Goal: Check status: Check status

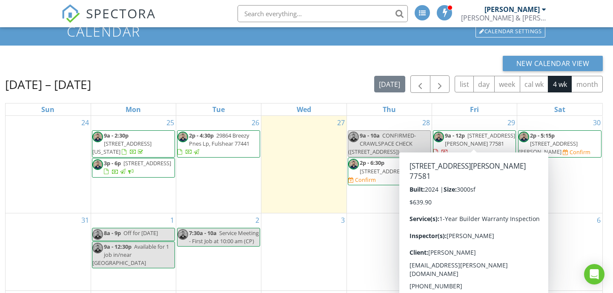
click at [477, 140] on span "2214 Yanni Cove, Pearland 77581" at bounding box center [480, 140] width 70 height 16
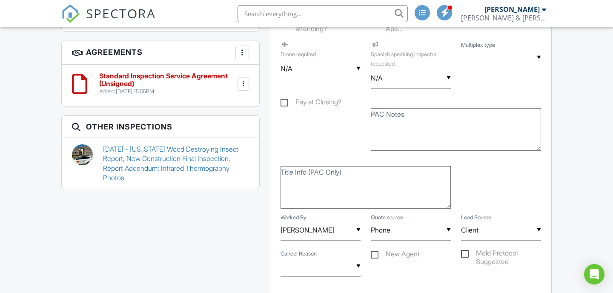
scroll to position [616, 0]
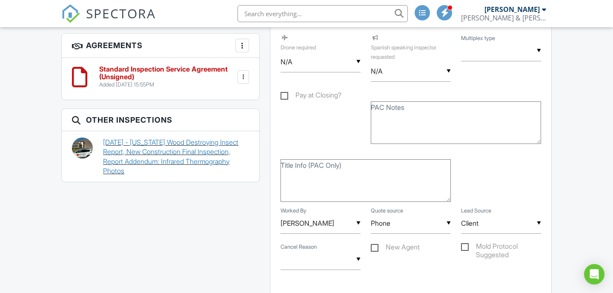
click at [210, 145] on link "10/17/2024 - Texas Wood Destroying Insect Report, New Construction Final Inspec…" at bounding box center [176, 156] width 146 height 38
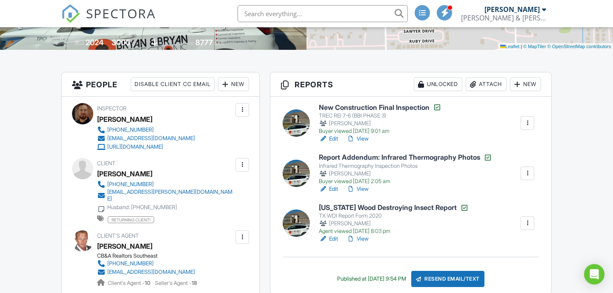
scroll to position [169, 0]
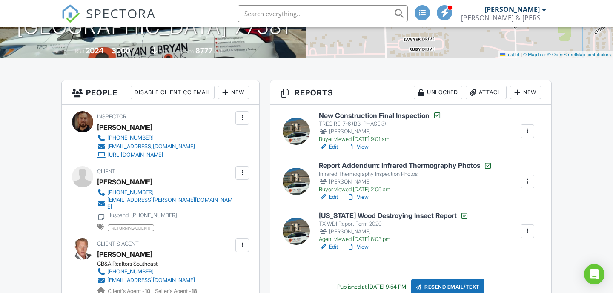
click at [364, 146] on link "View" at bounding box center [357, 147] width 22 height 9
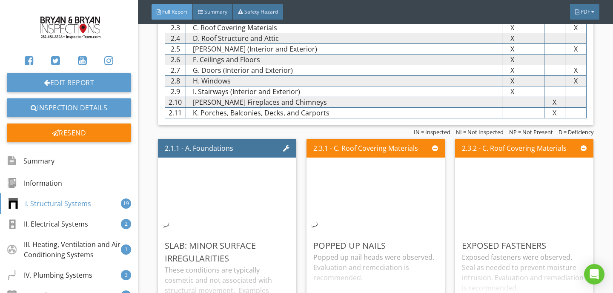
scroll to position [959, 0]
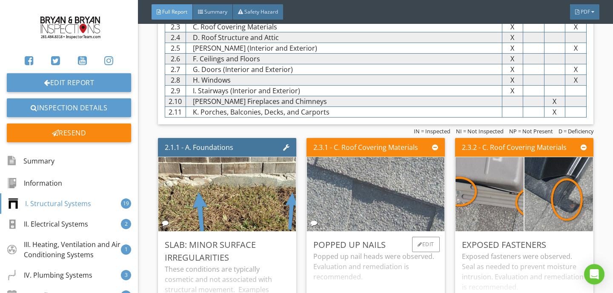
click at [381, 179] on img at bounding box center [375, 193] width 247 height 185
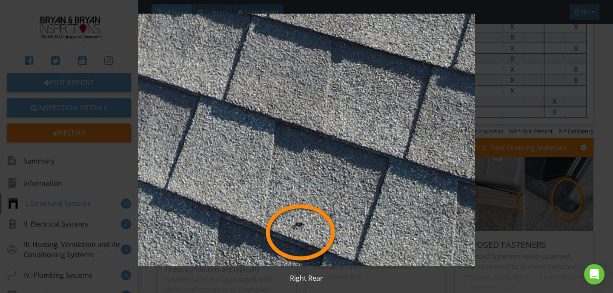
click at [499, 164] on img at bounding box center [306, 140] width 556 height 252
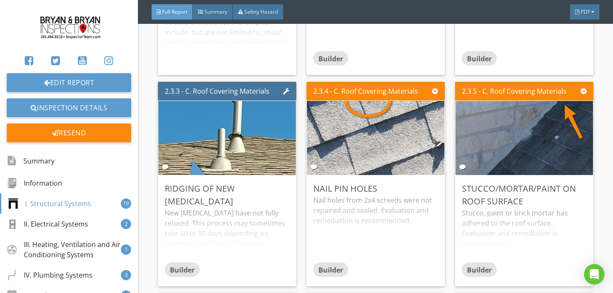
scroll to position [1238, 0]
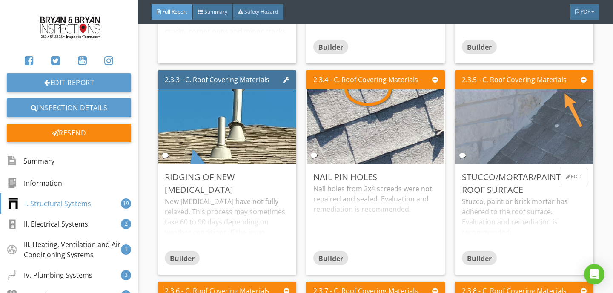
click at [505, 132] on img at bounding box center [524, 126] width 246 height 185
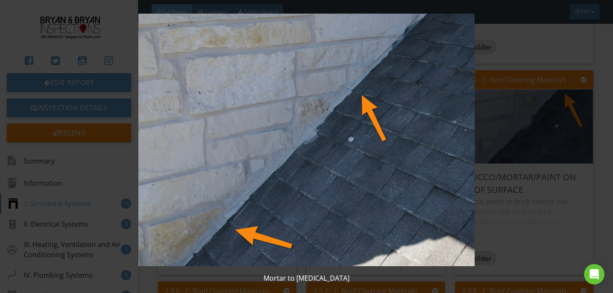
click at [482, 149] on img at bounding box center [306, 140] width 556 height 252
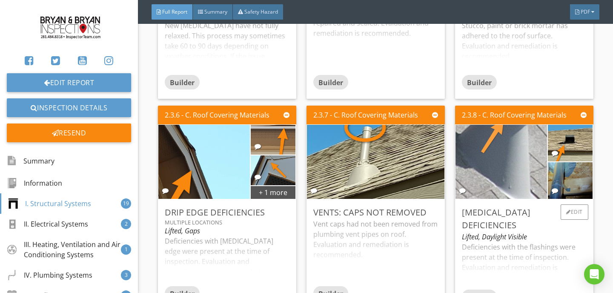
scroll to position [1417, 0]
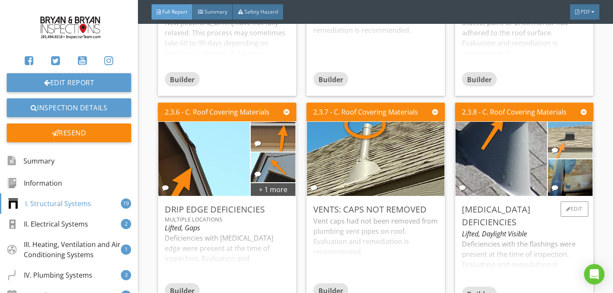
click at [578, 128] on img at bounding box center [570, 140] width 112 height 84
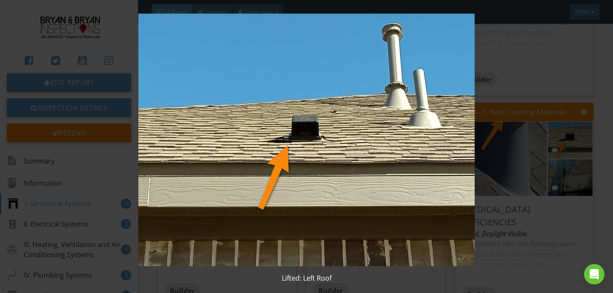
click at [515, 152] on img at bounding box center [306, 140] width 556 height 252
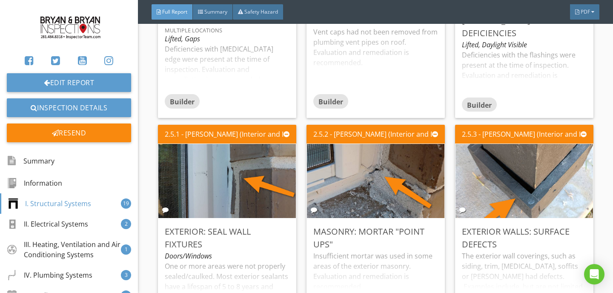
scroll to position [1609, 0]
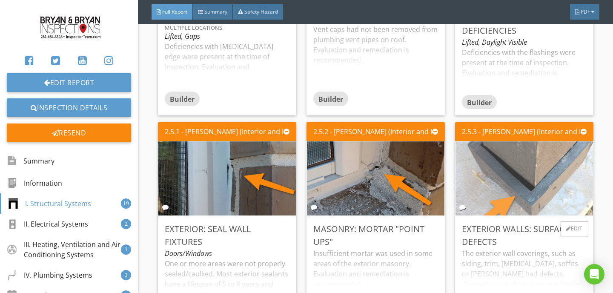
click at [501, 166] on img at bounding box center [524, 178] width 247 height 185
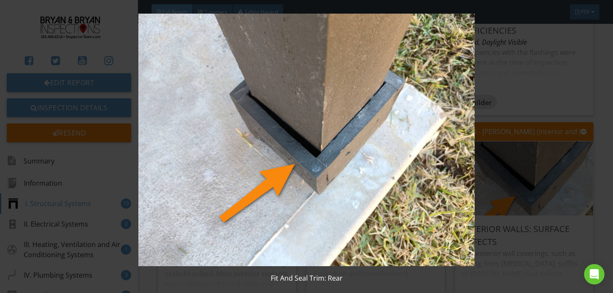
click at [539, 214] on img at bounding box center [306, 140] width 556 height 252
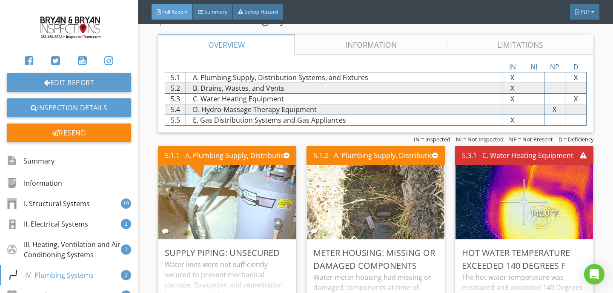
scroll to position [3248, 0]
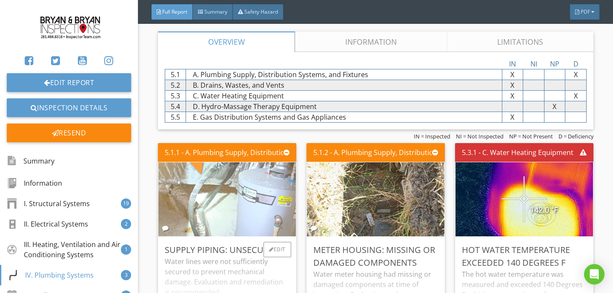
click at [267, 175] on img at bounding box center [226, 198] width 247 height 185
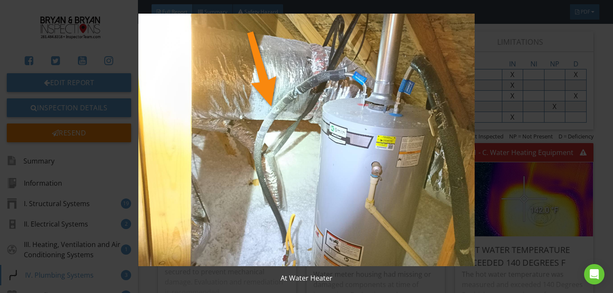
click at [521, 150] on img at bounding box center [306, 140] width 556 height 252
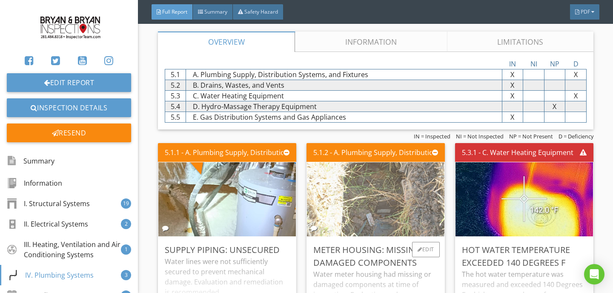
click at [417, 170] on img at bounding box center [375, 198] width 247 height 185
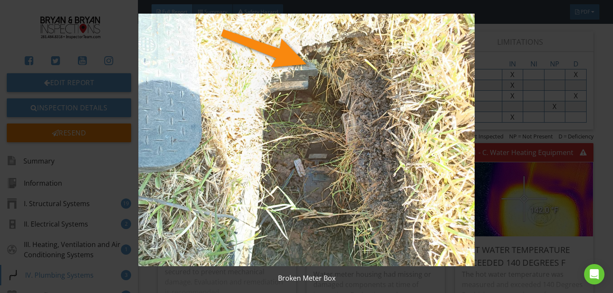
click at [510, 186] on img at bounding box center [306, 140] width 556 height 252
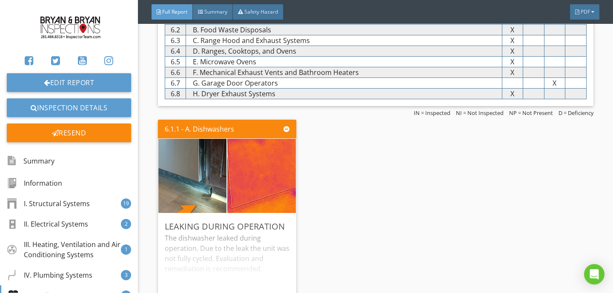
scroll to position [3664, 0]
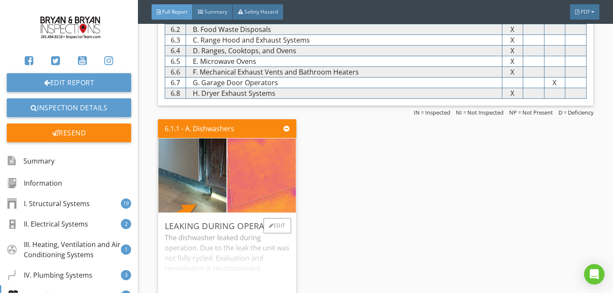
click at [276, 157] on img at bounding box center [261, 175] width 171 height 128
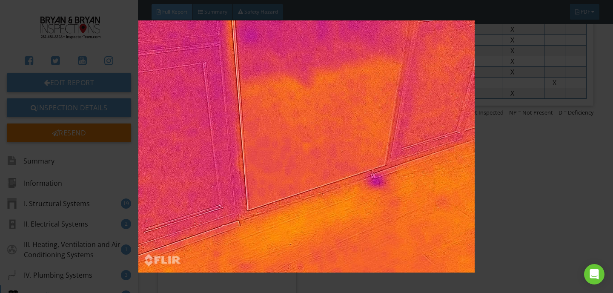
click at [546, 166] on img at bounding box center [306, 146] width 556 height 252
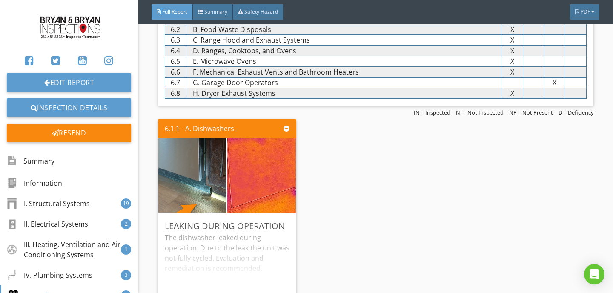
scroll to position [3789, 0]
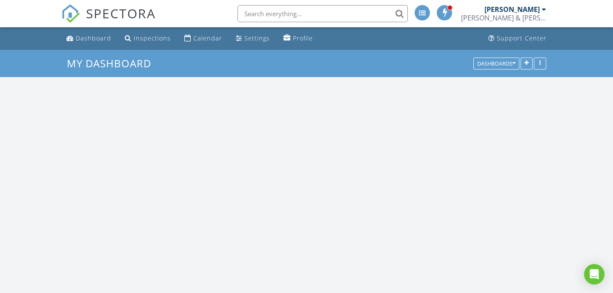
scroll to position [775, 613]
